Goal: Transaction & Acquisition: Purchase product/service

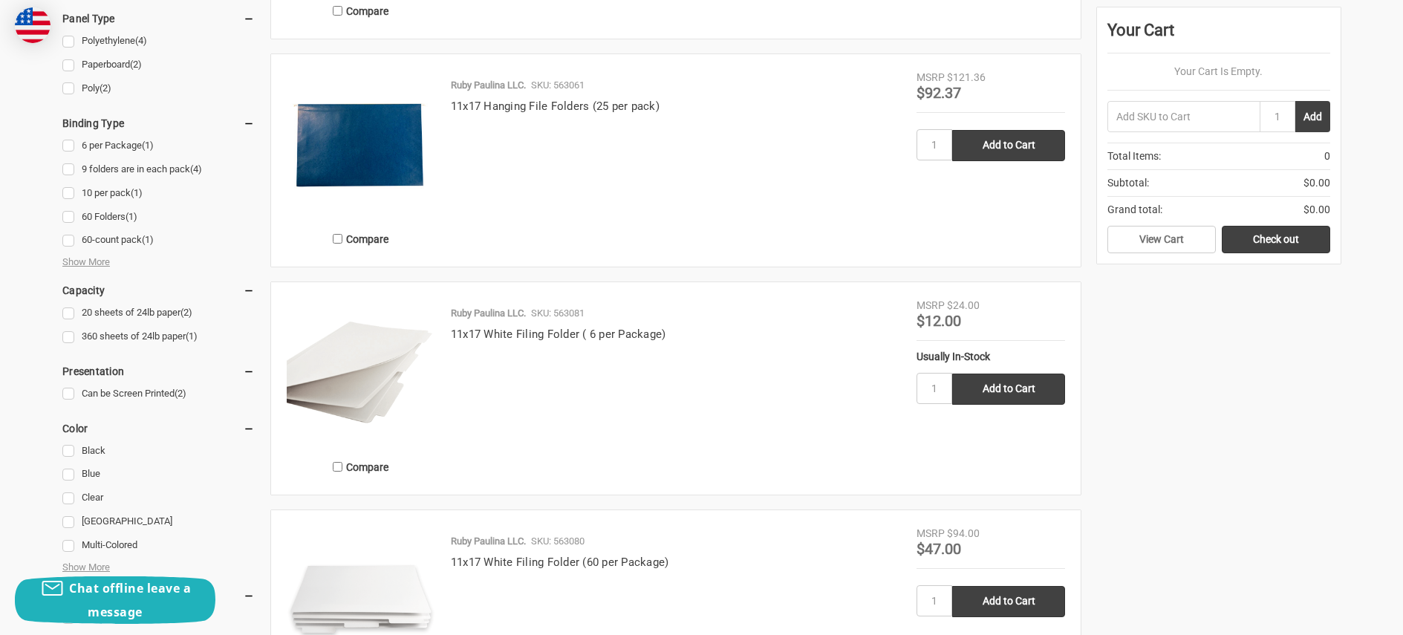
scroll to position [729, 0]
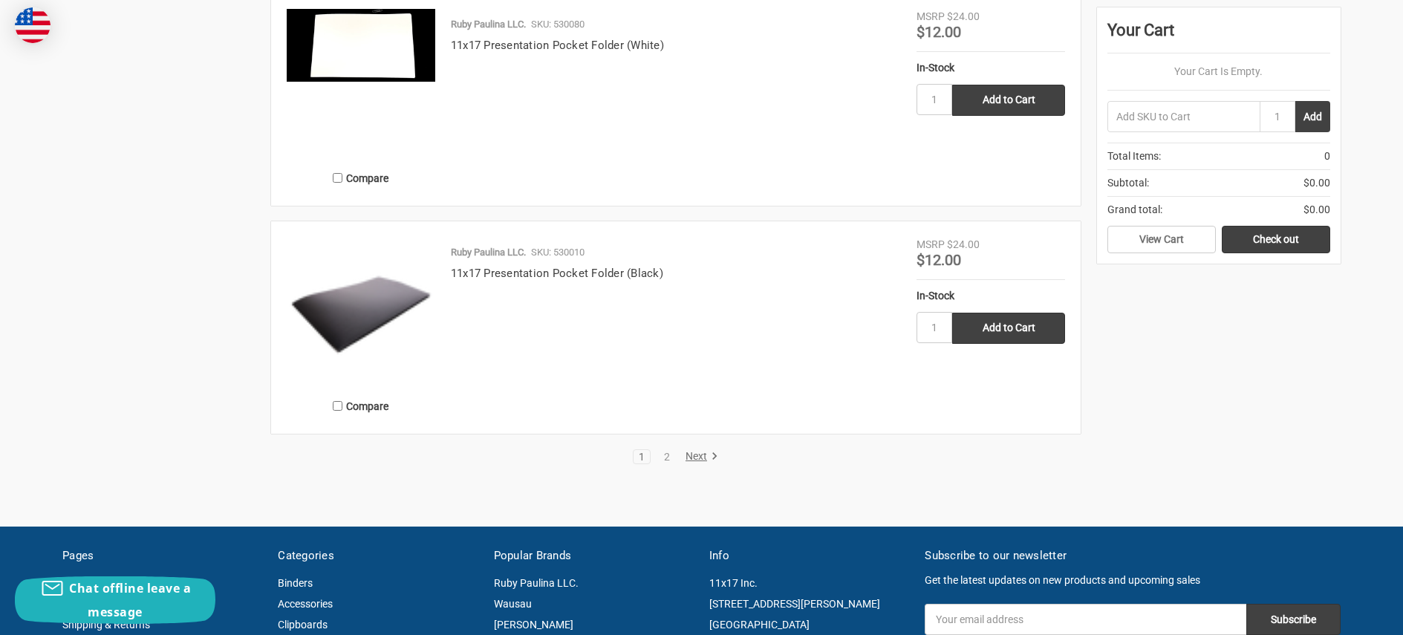
scroll to position [2824, 0]
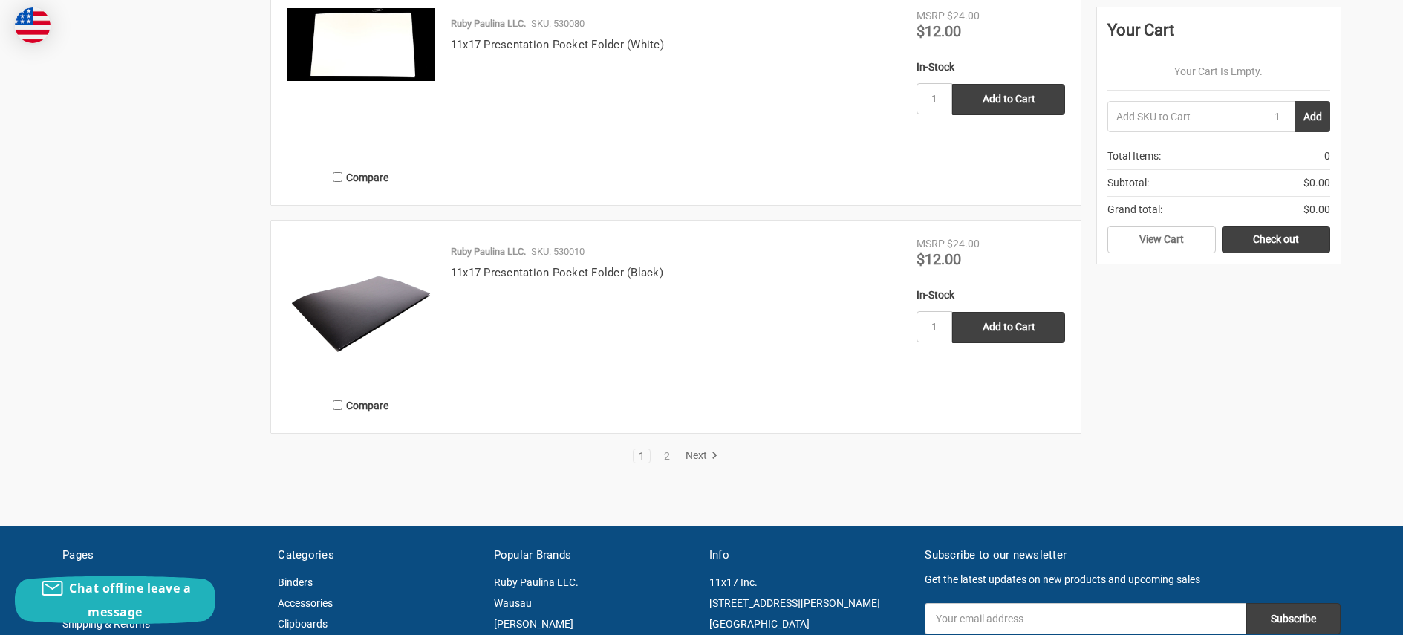
click at [696, 457] on link "Next" at bounding box center [699, 455] width 38 height 13
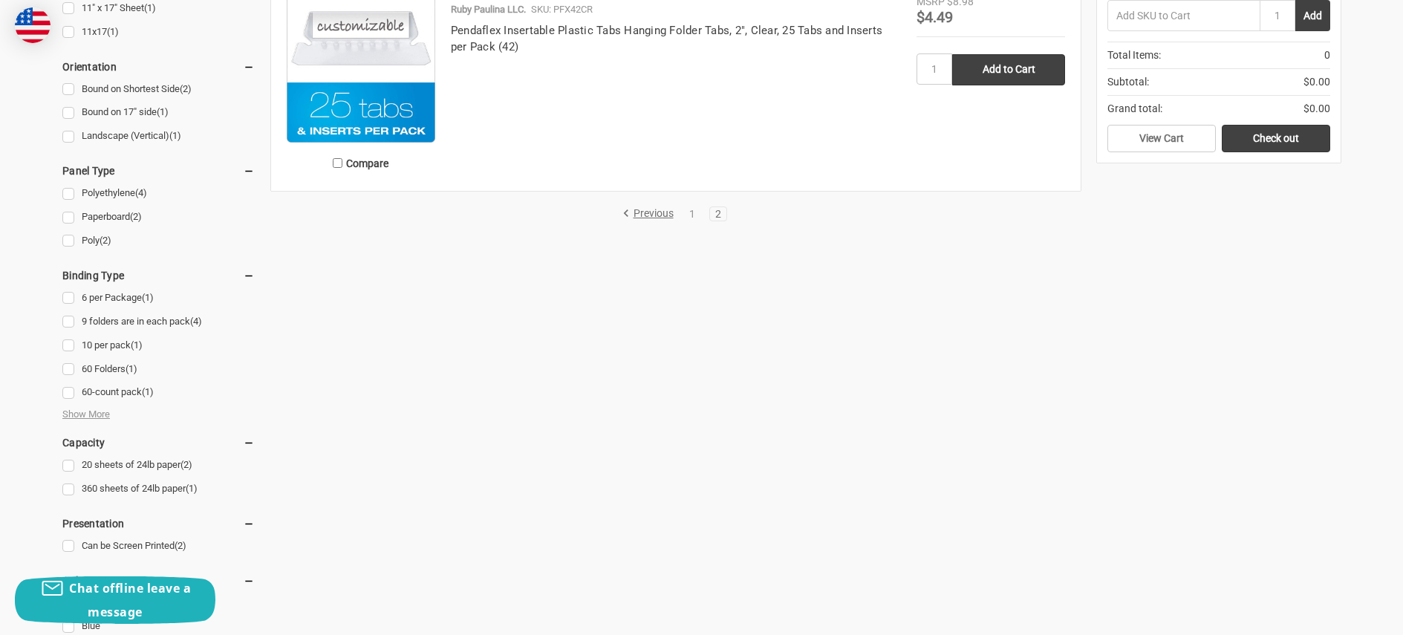
scroll to position [342, 0]
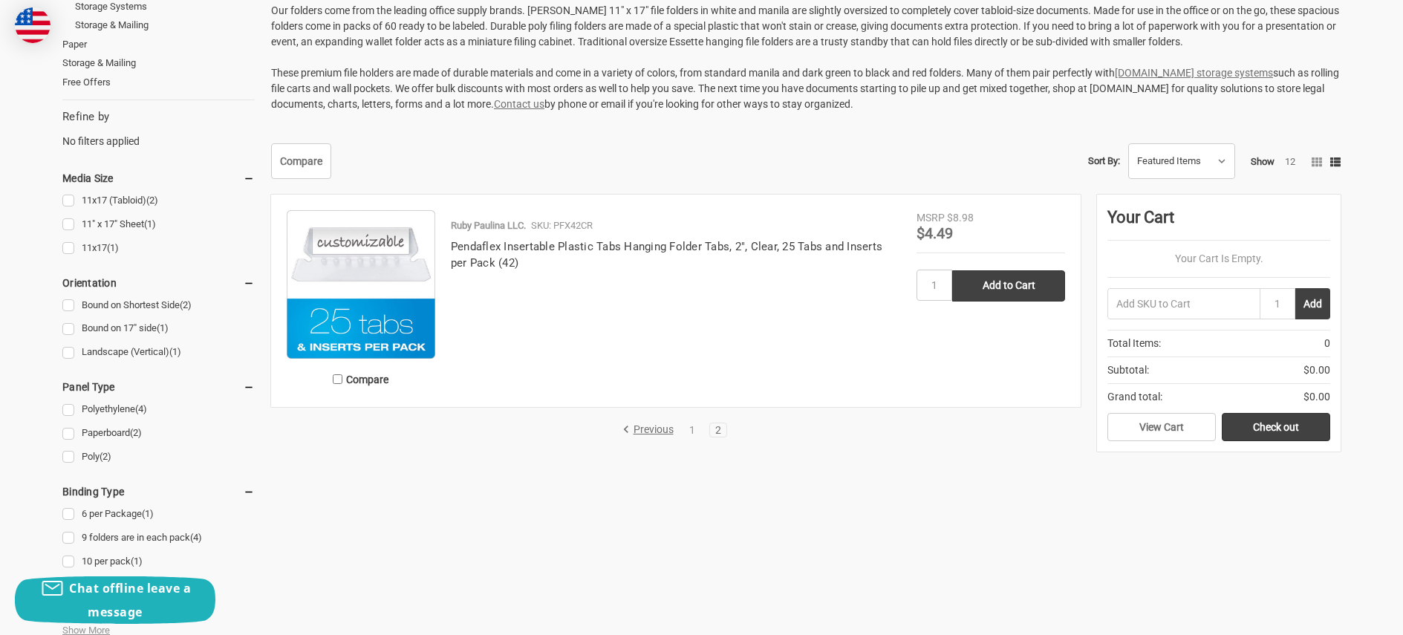
click at [653, 428] on link "Previous" at bounding box center [650, 429] width 56 height 13
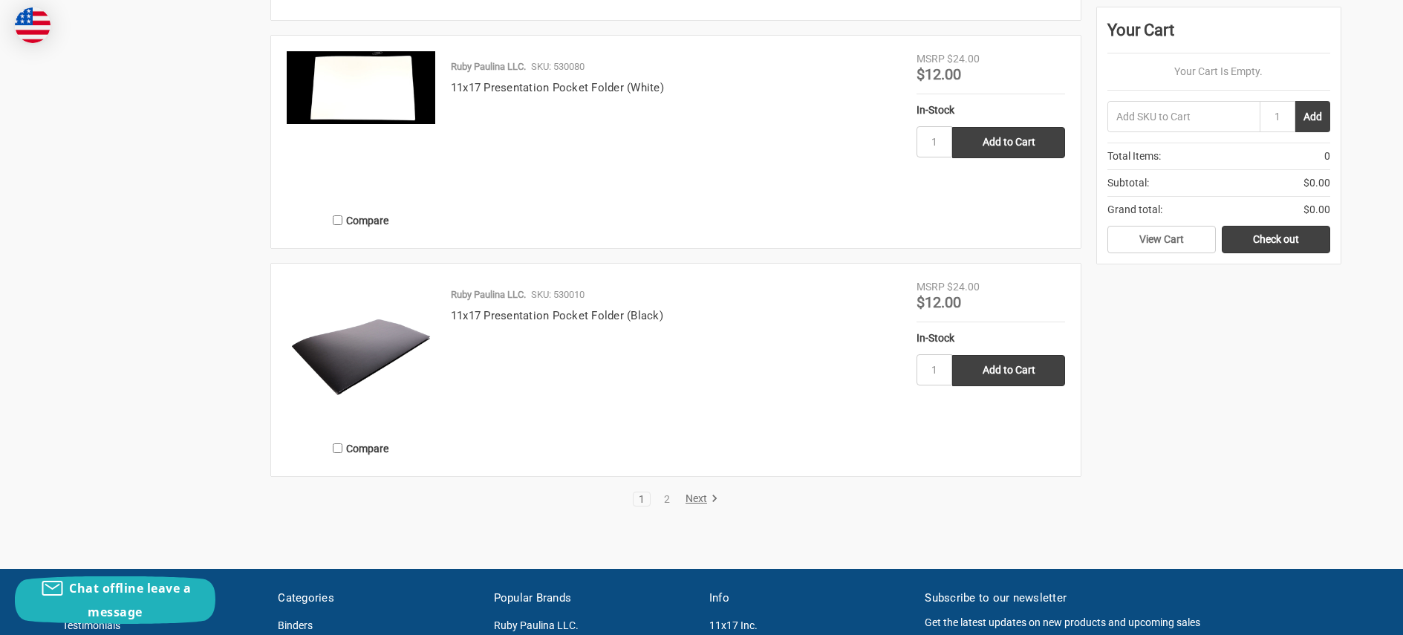
scroll to position [2787, 0]
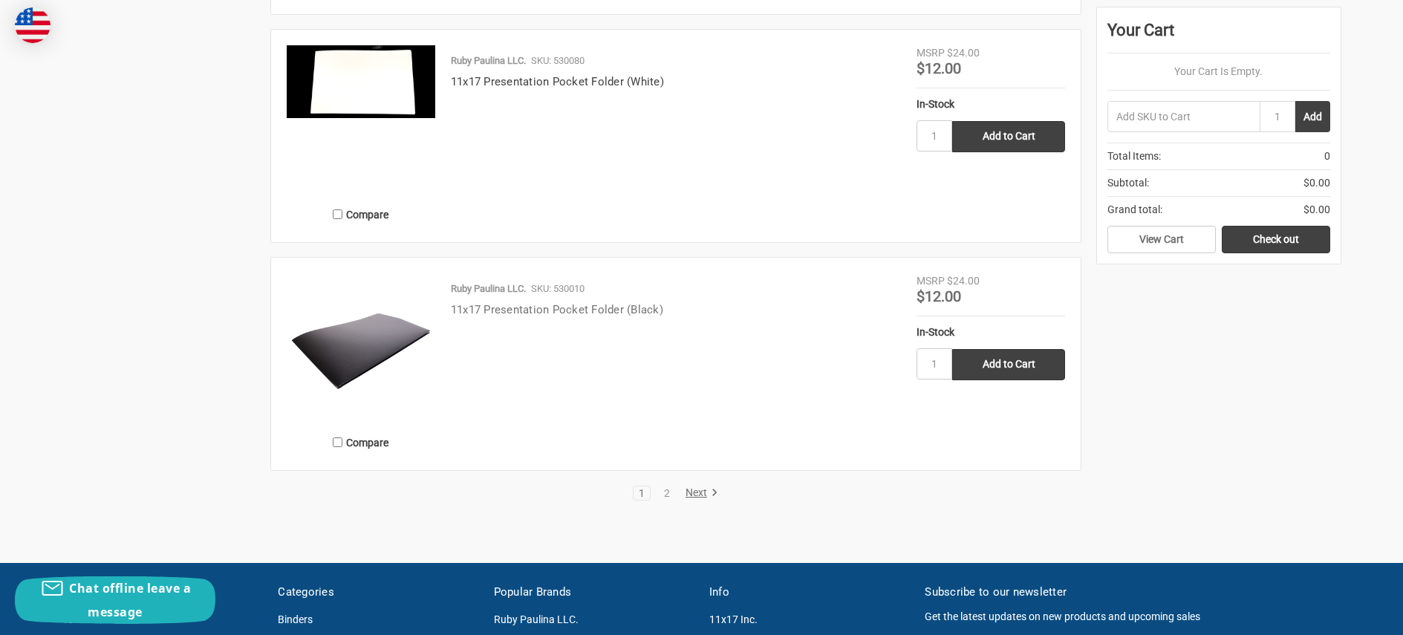
click at [590, 311] on link "11x17 Presentation Pocket Folder (Black)" at bounding box center [557, 309] width 212 height 13
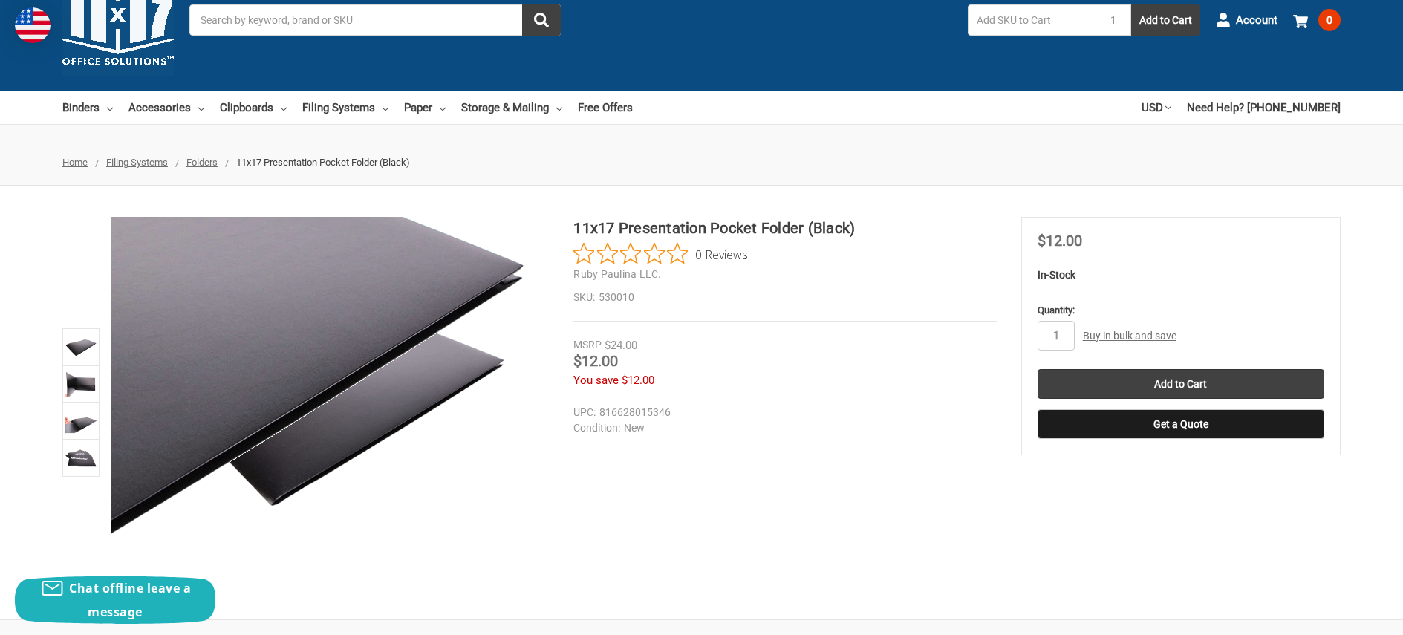
scroll to position [74, 0]
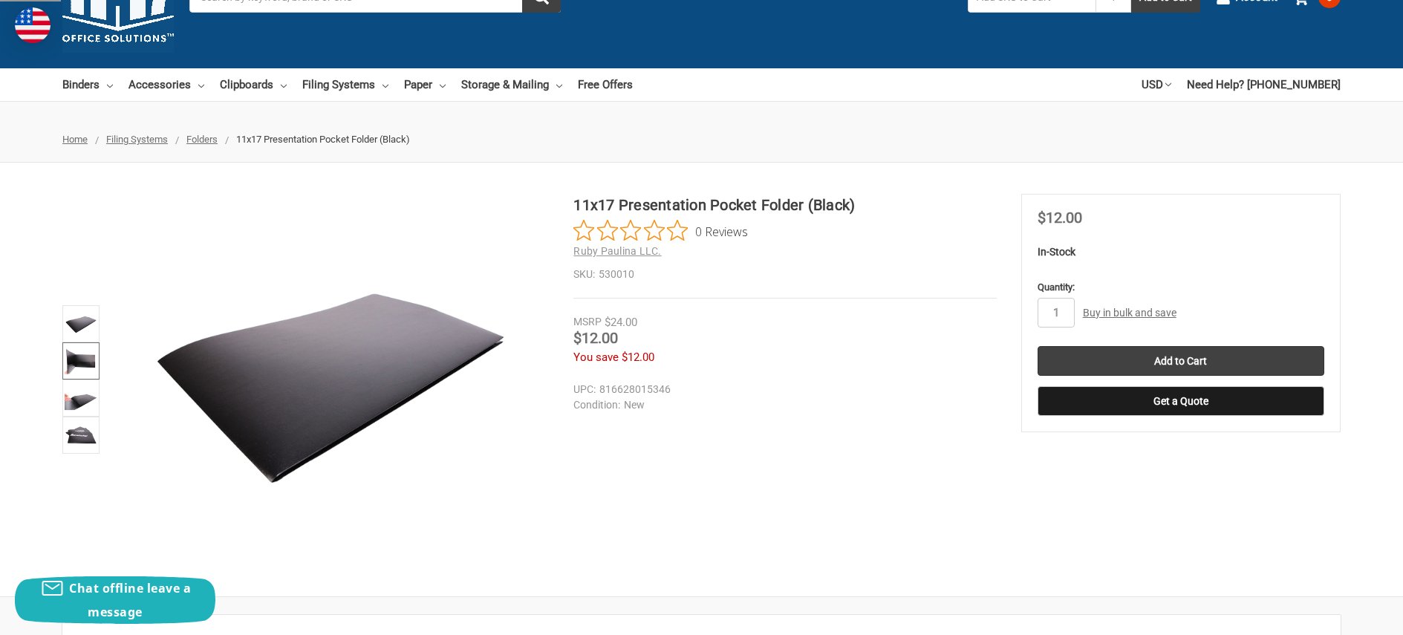
click at [80, 367] on img at bounding box center [81, 361] width 33 height 33
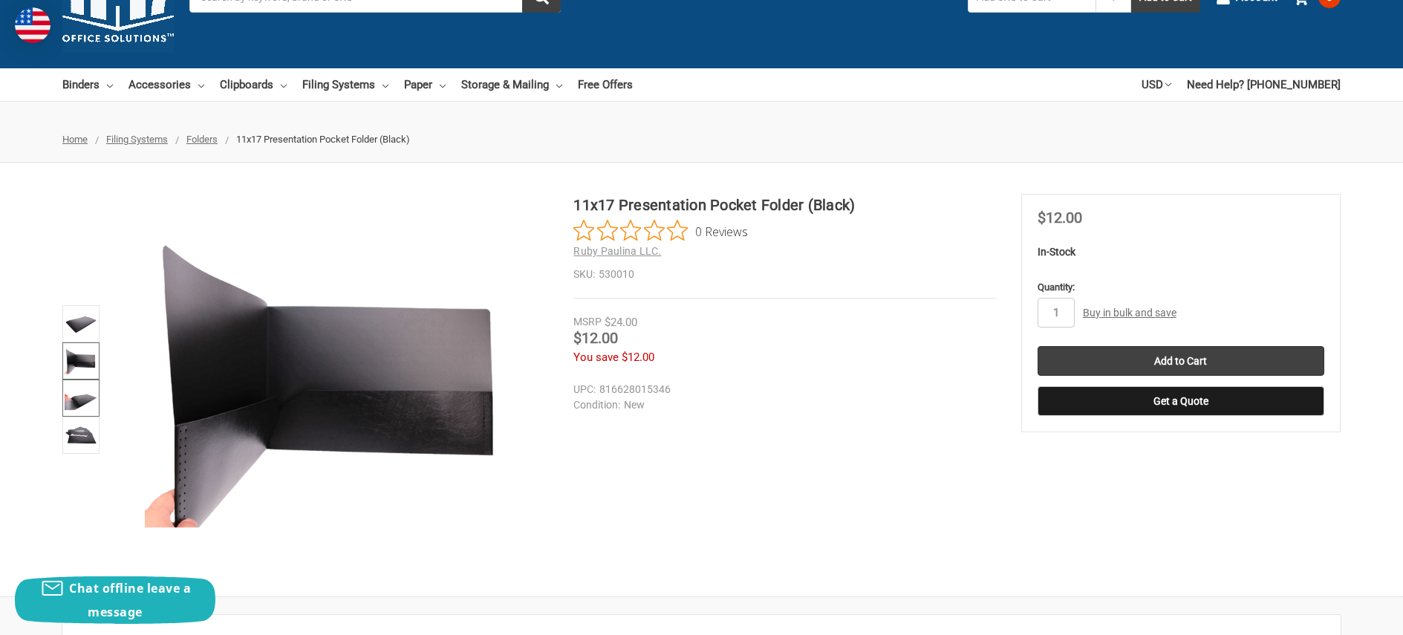
click at [79, 408] on img at bounding box center [81, 398] width 33 height 33
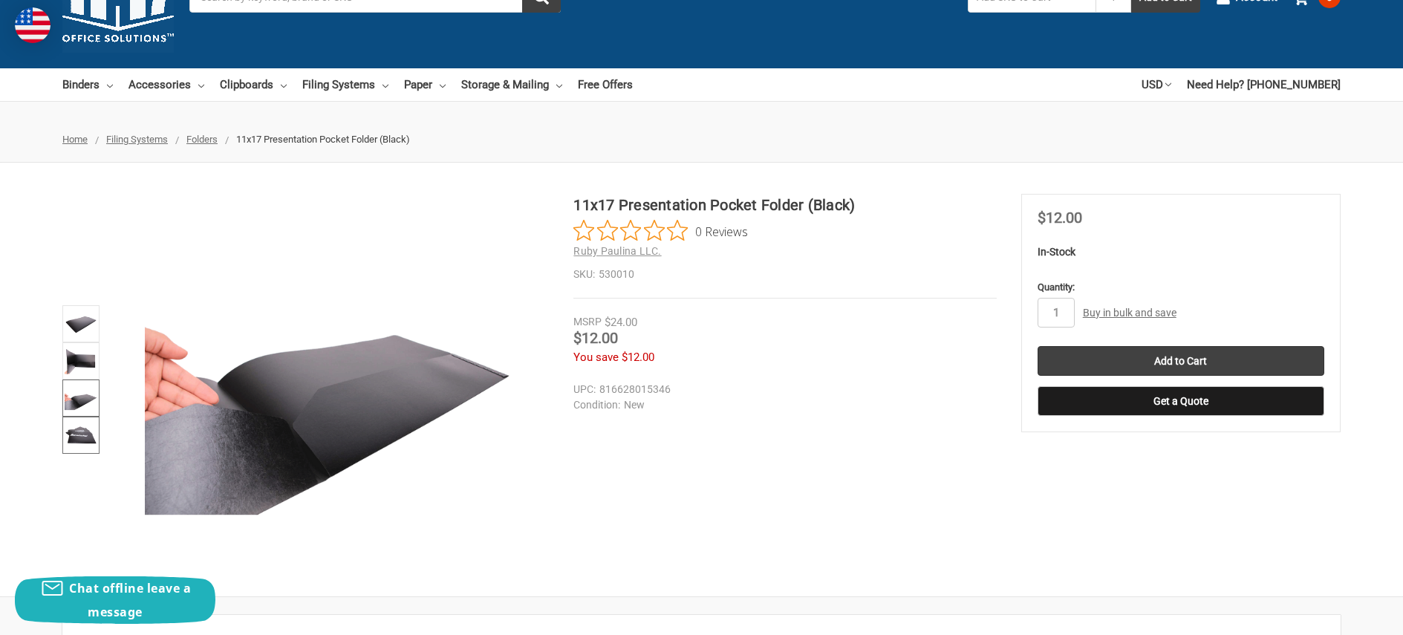
click at [87, 428] on img at bounding box center [81, 435] width 33 height 33
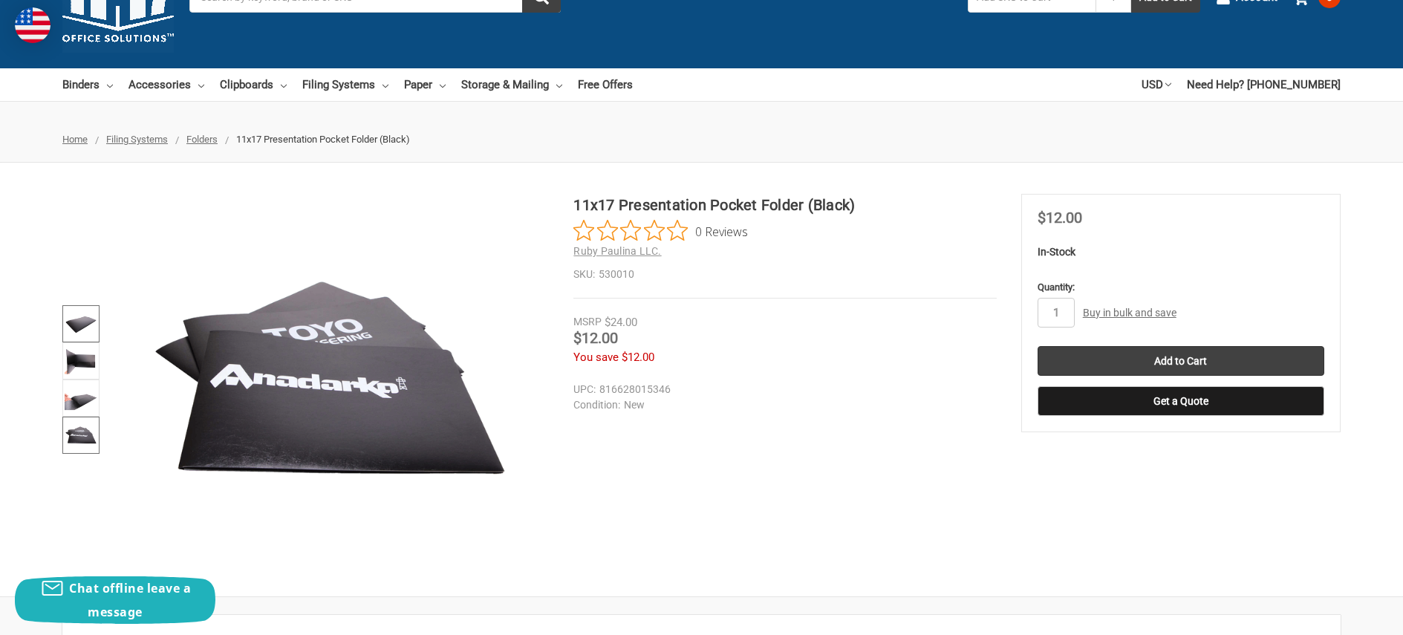
click at [74, 317] on img at bounding box center [81, 323] width 33 height 33
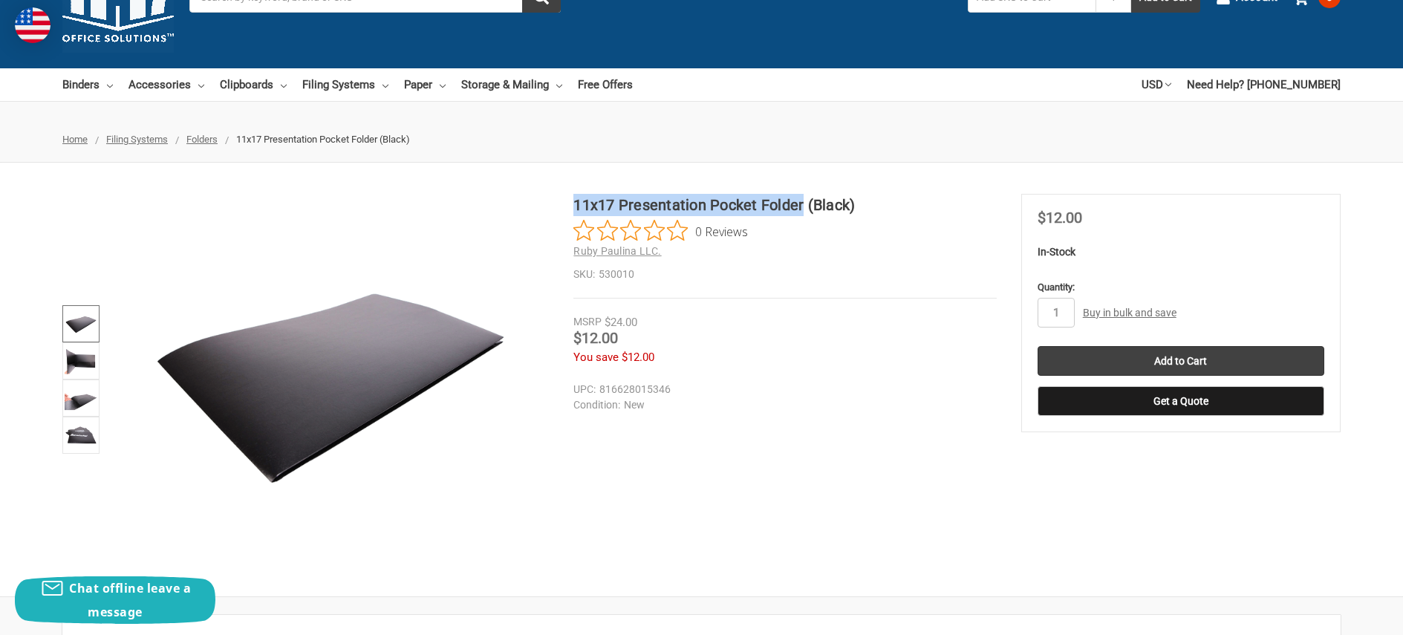
drag, startPoint x: 652, startPoint y: 205, endPoint x: 804, endPoint y: 204, distance: 151.5
click at [804, 204] on h1 "11x17 Presentation Pocket Folder (Black)" at bounding box center [784, 205] width 423 height 22
copy h1 "11x17 Presentation Pocket Folder"
